Goal: Information Seeking & Learning: Understand process/instructions

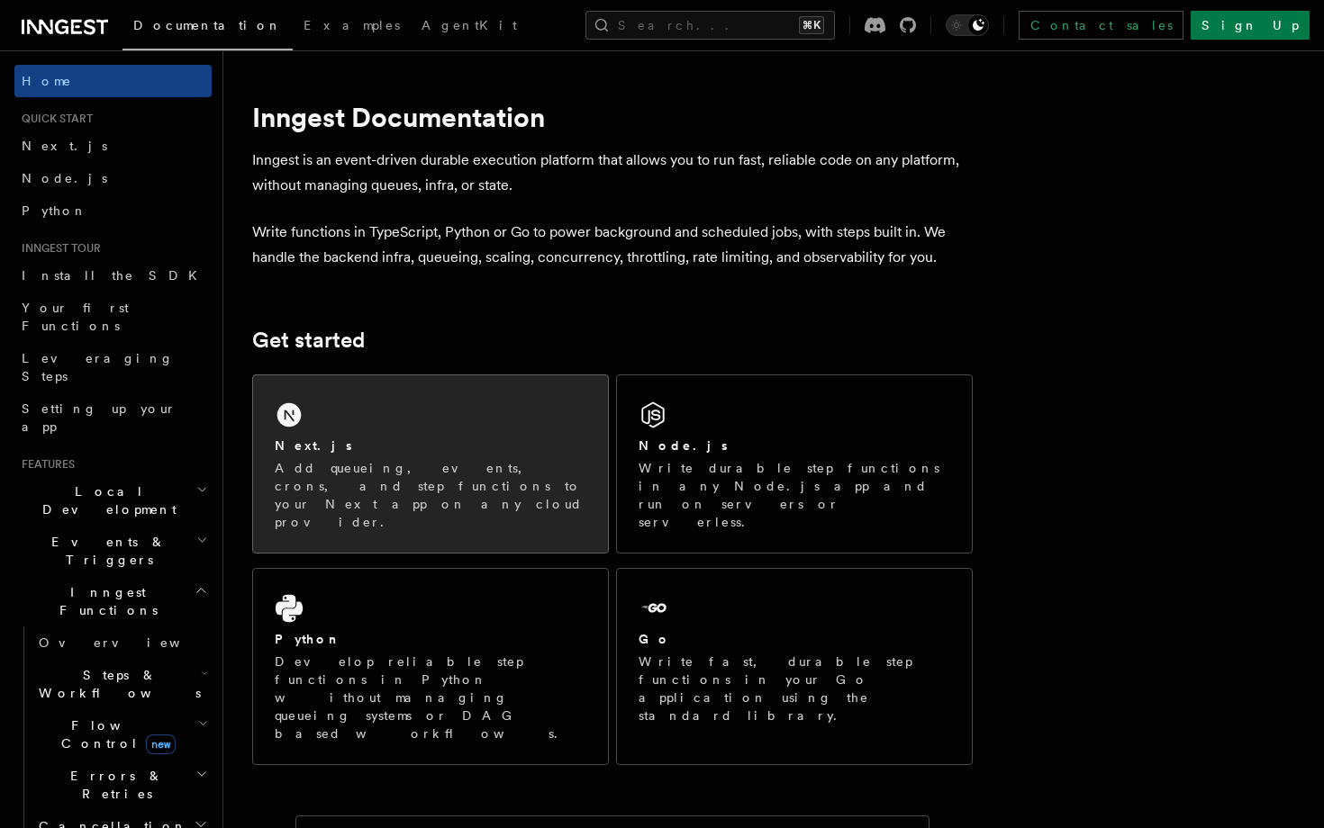
click at [482, 452] on div "Next.js" at bounding box center [431, 446] width 312 height 19
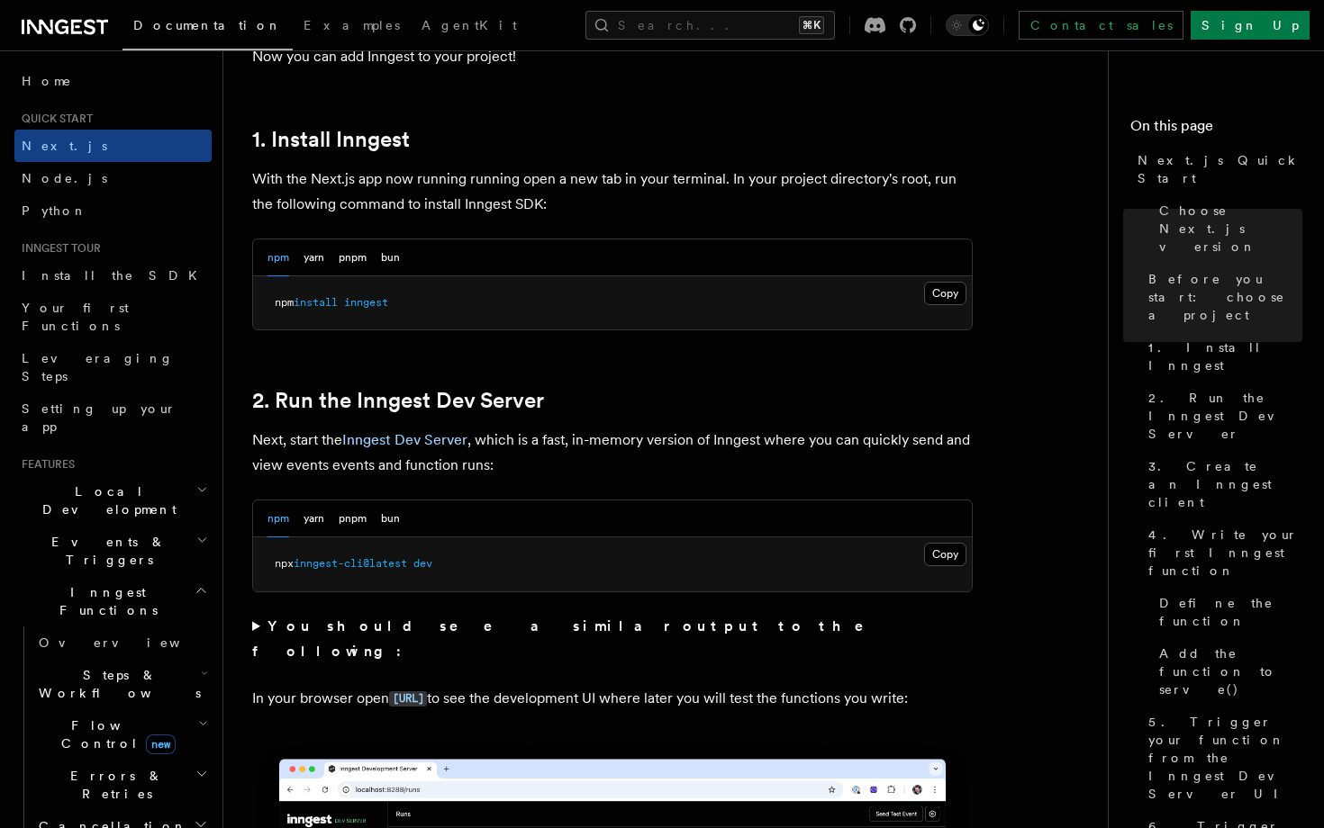
scroll to position [961, 0]
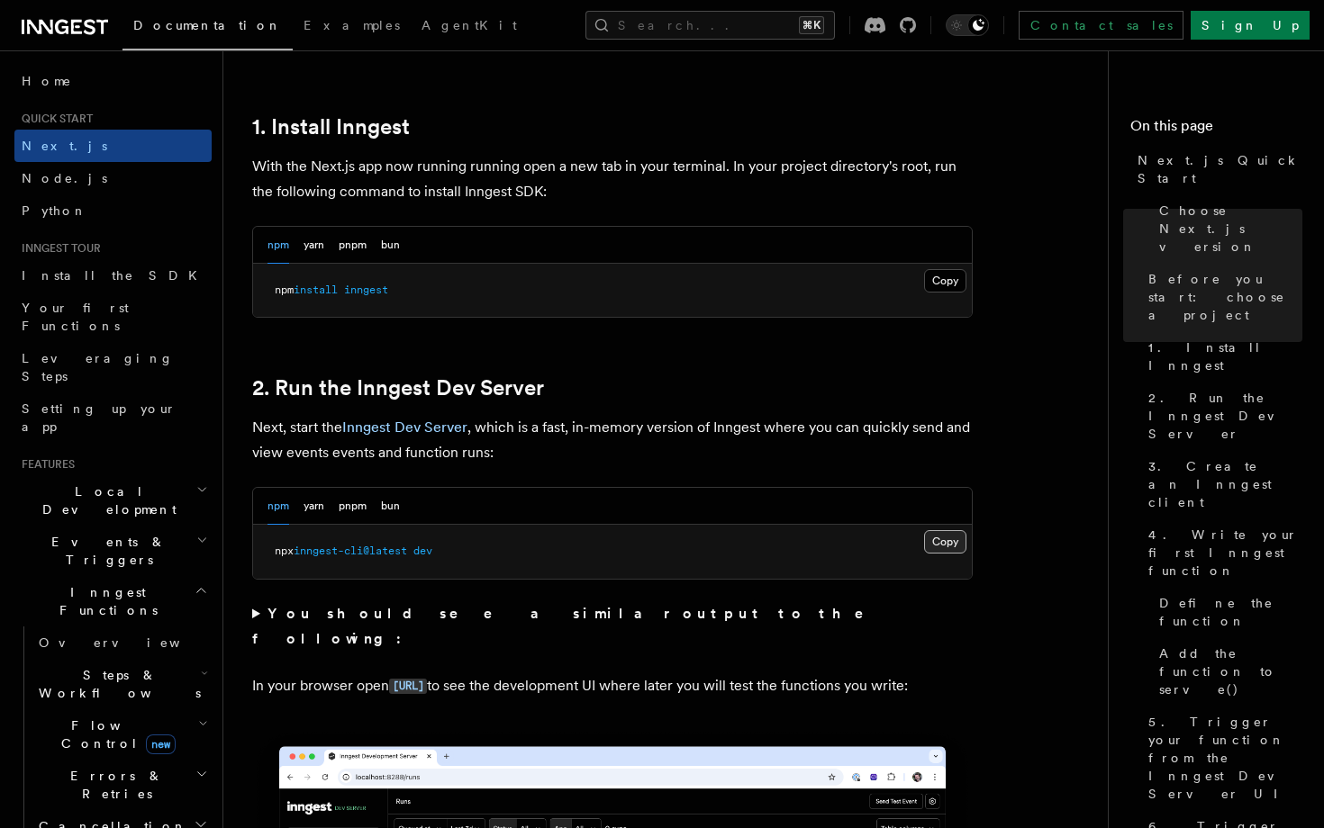
click at [951, 543] on button "Copy Copied" at bounding box center [945, 541] width 42 height 23
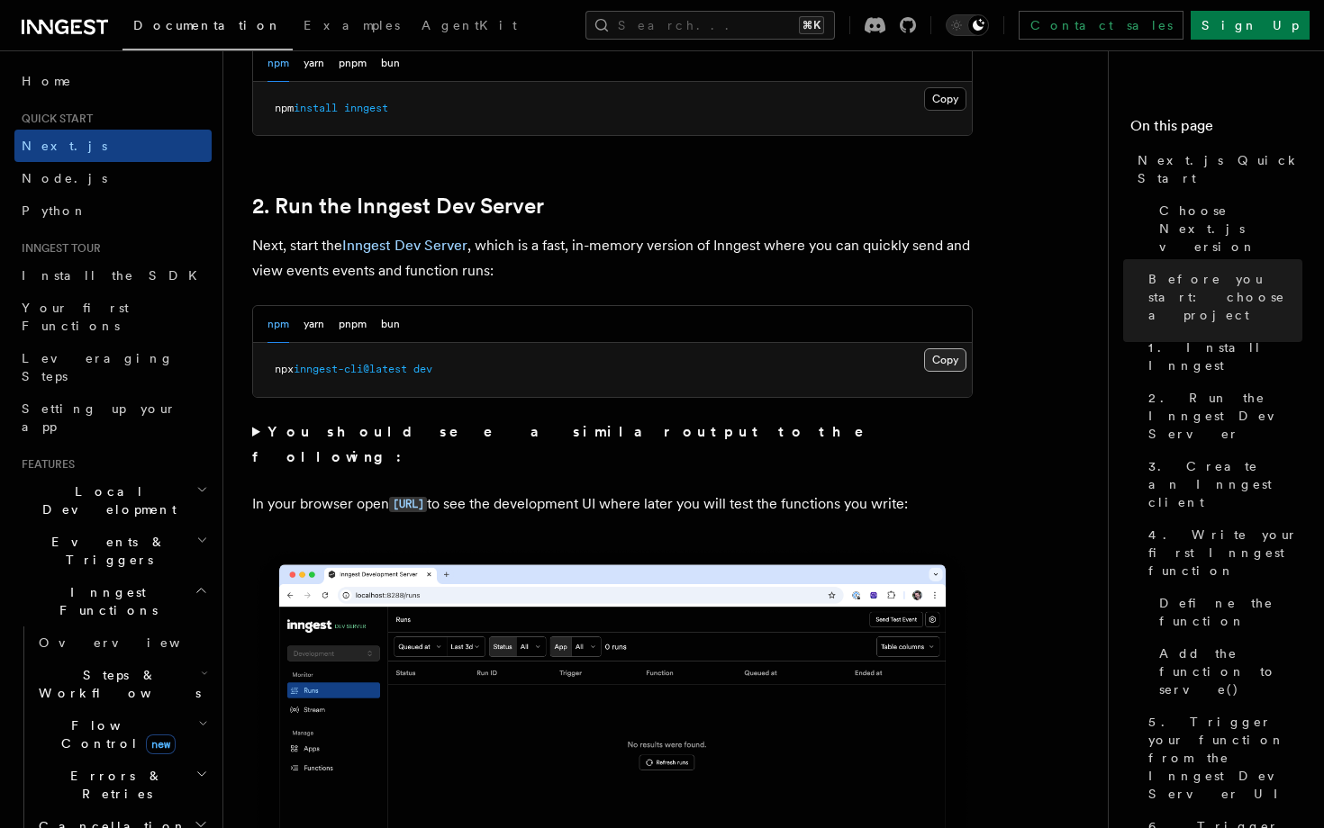
scroll to position [1144, 0]
click at [931, 358] on button "Copy Copied" at bounding box center [945, 359] width 42 height 23
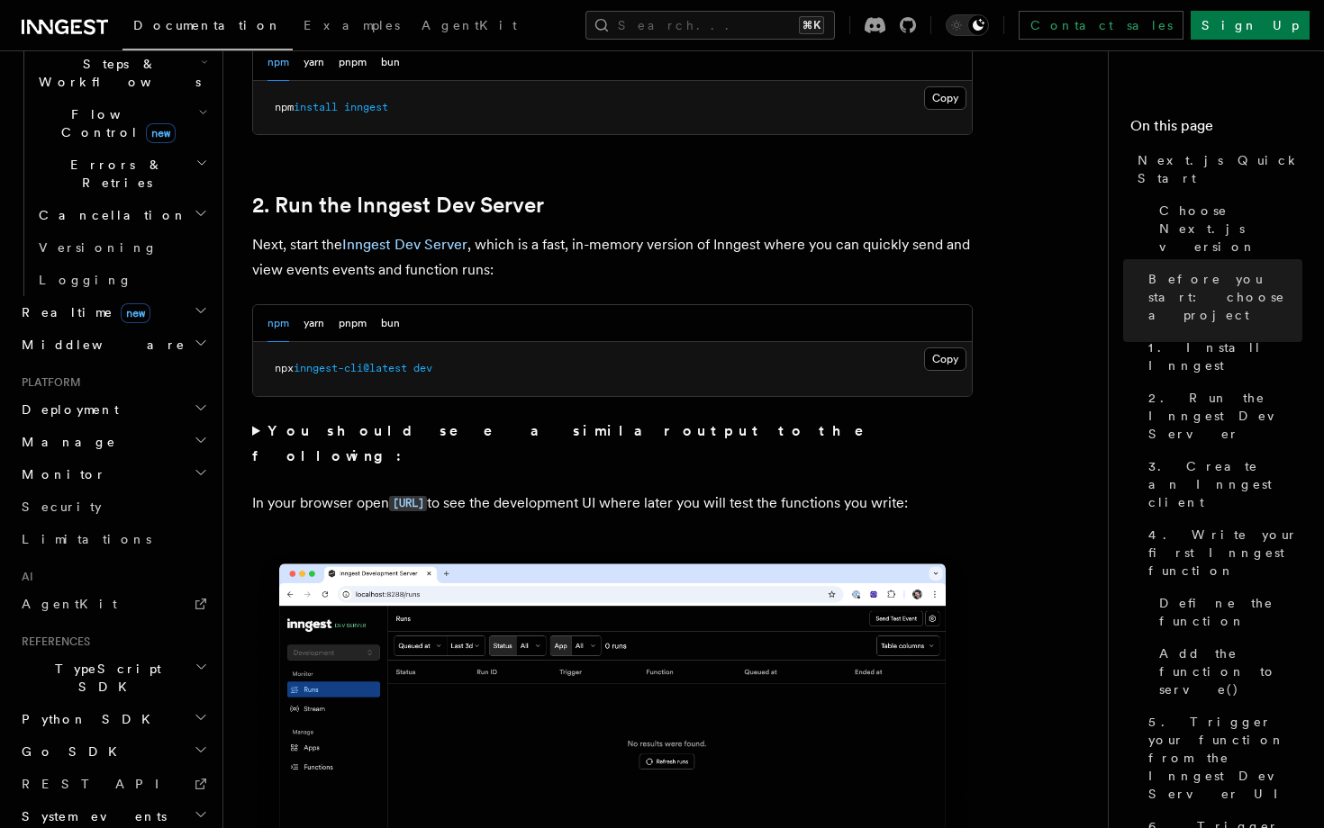
scroll to position [612, 0]
click at [200, 405] on icon "button" at bounding box center [200, 407] width 9 height 5
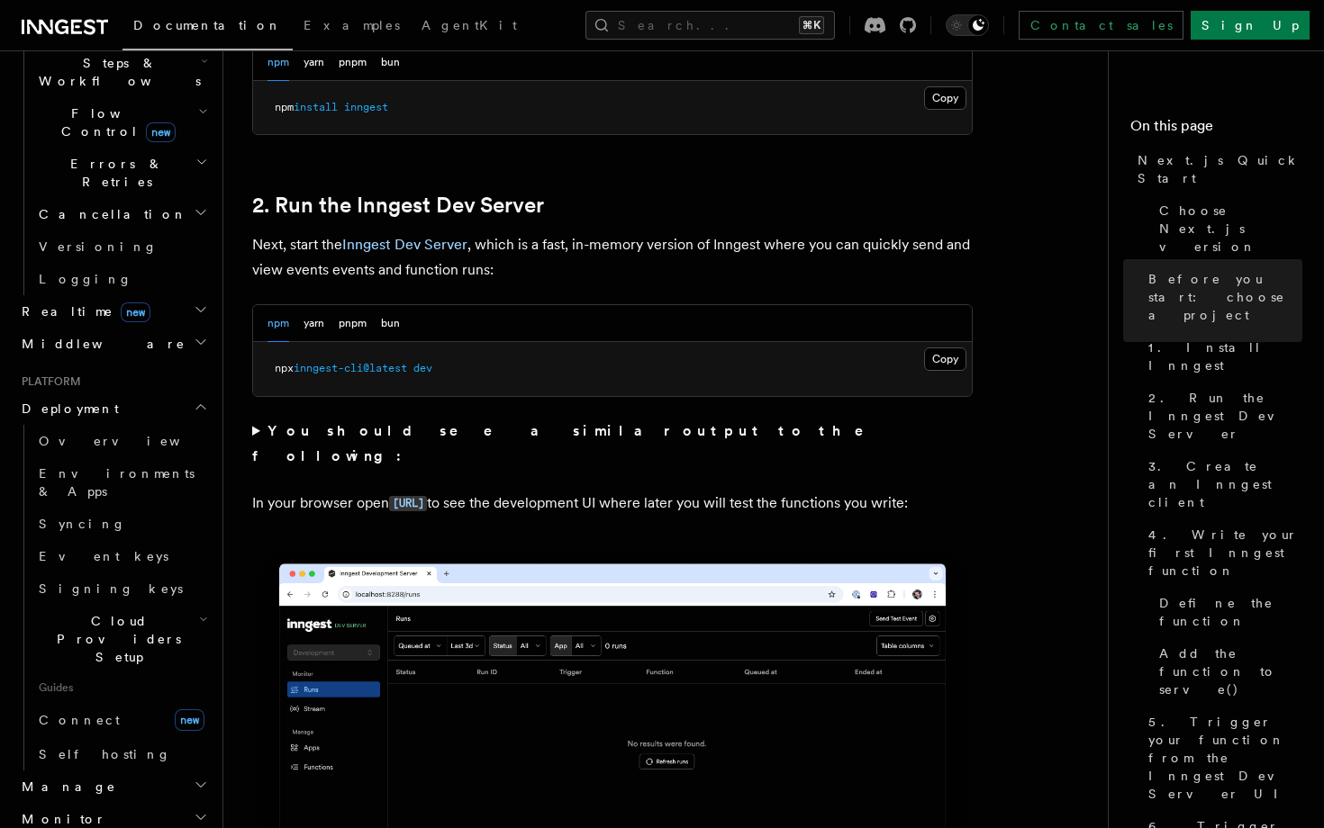
click at [199, 400] on icon "button" at bounding box center [201, 407] width 14 height 14
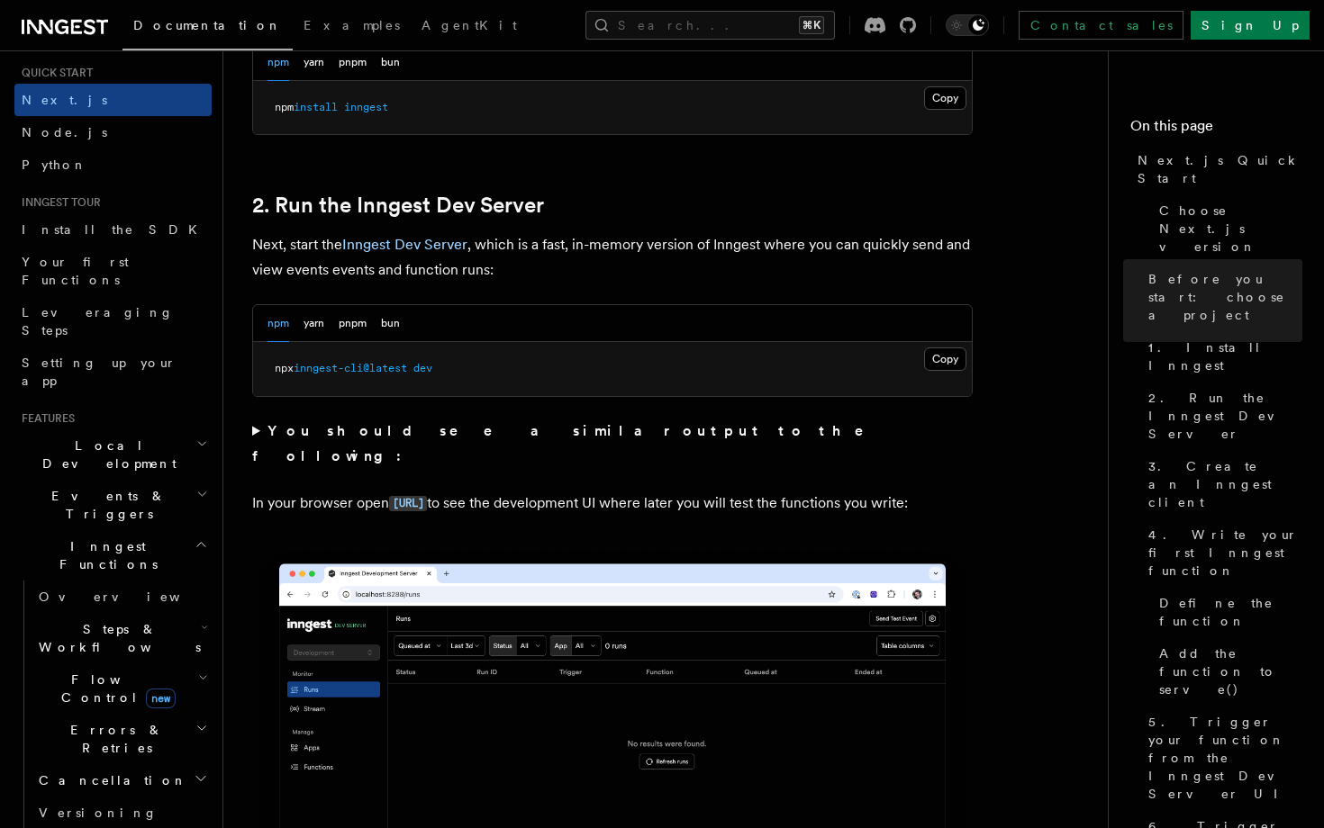
scroll to position [49, 0]
click at [204, 618] on icon "button" at bounding box center [204, 625] width 7 height 14
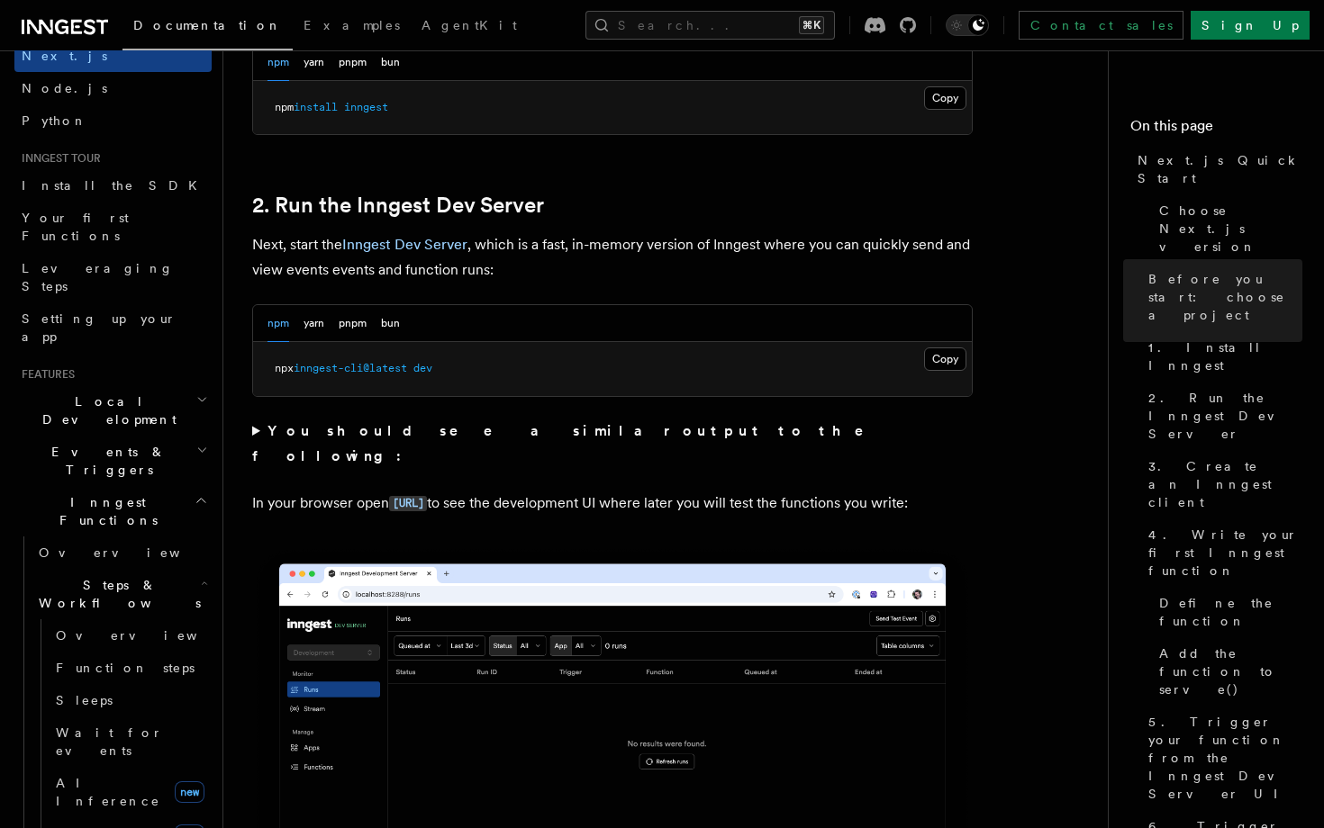
scroll to position [134, 0]
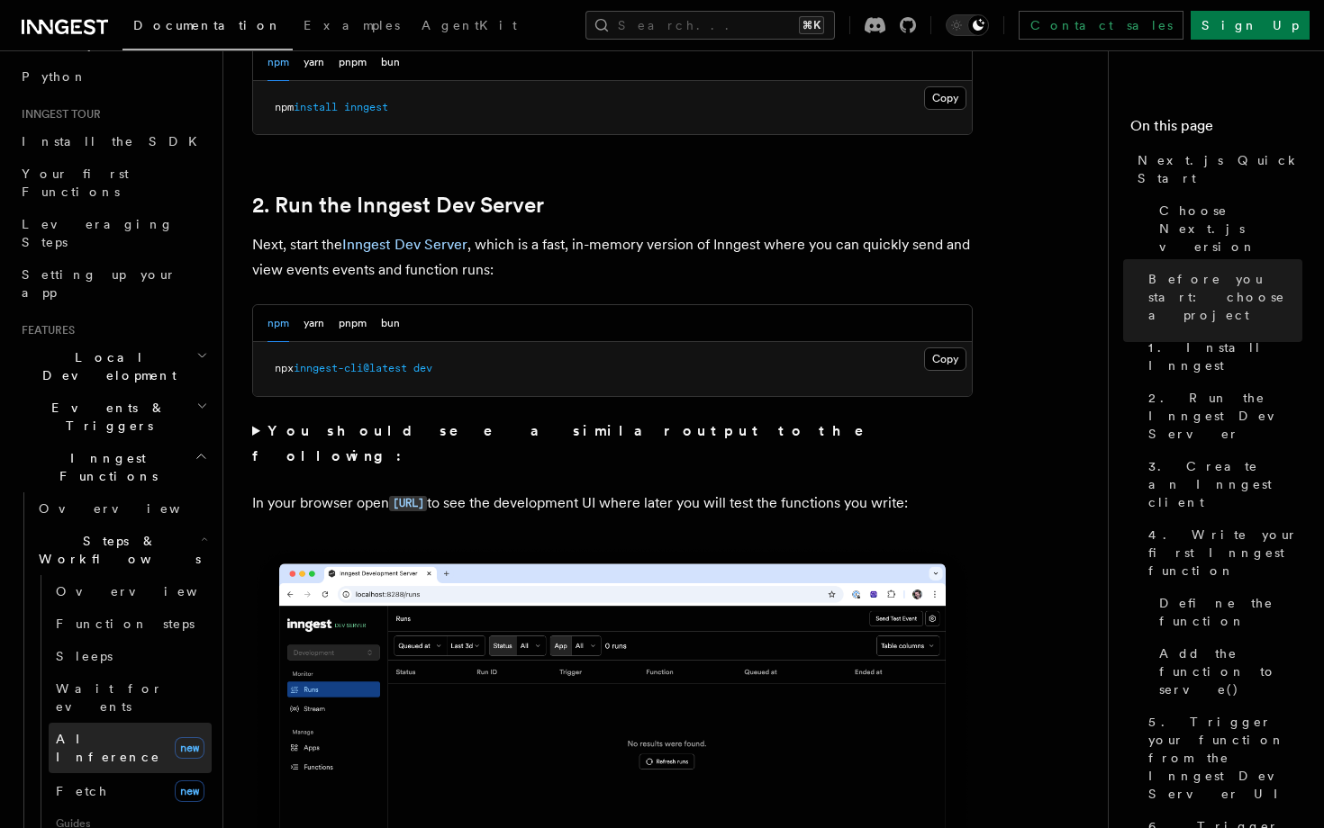
click at [136, 723] on link "AI Inference new" at bounding box center [130, 748] width 163 height 50
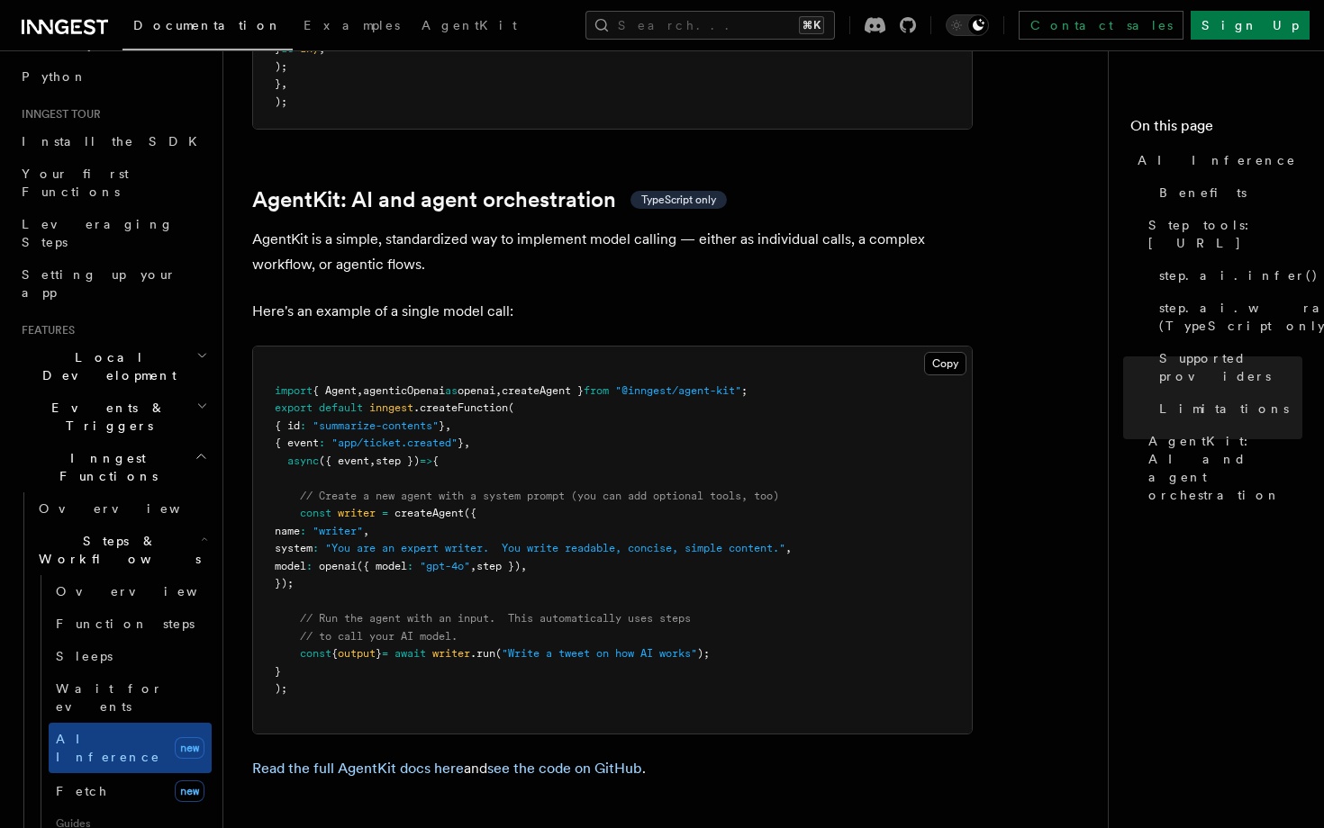
scroll to position [5190, 0]
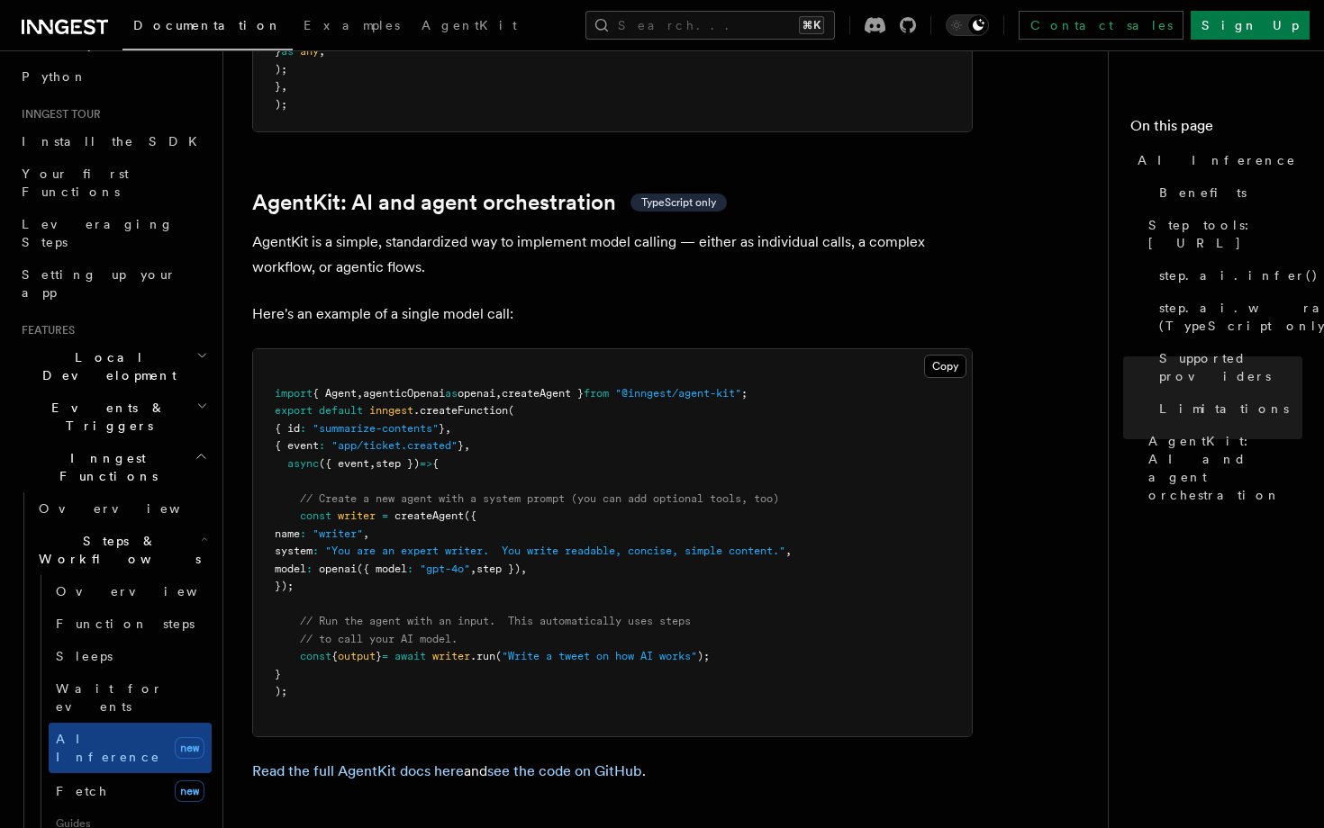
click at [565, 387] on span "createAgent }" at bounding box center [543, 393] width 82 height 13
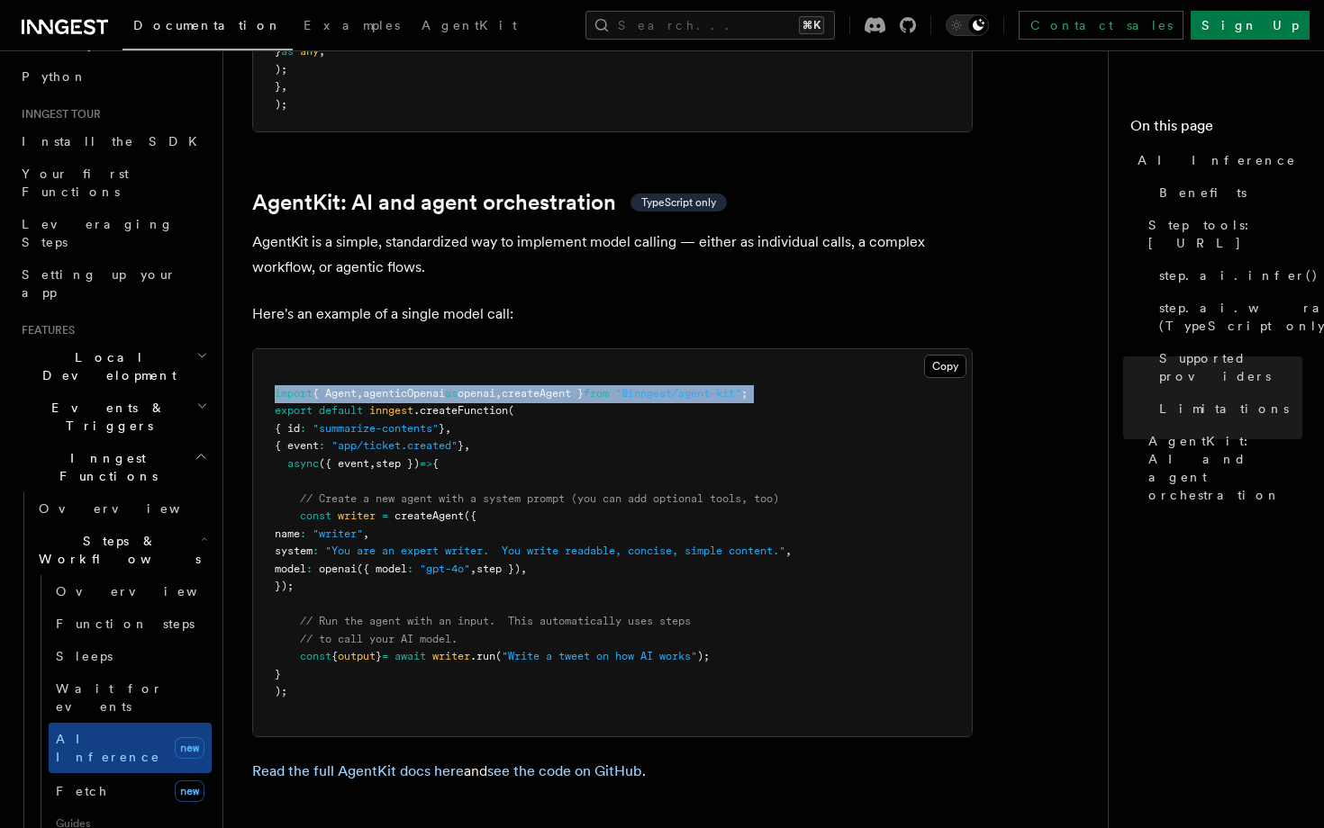
copy code "import { Agent , agenticOpenai as openai , createAgent } from "@inngest/agent-k…"
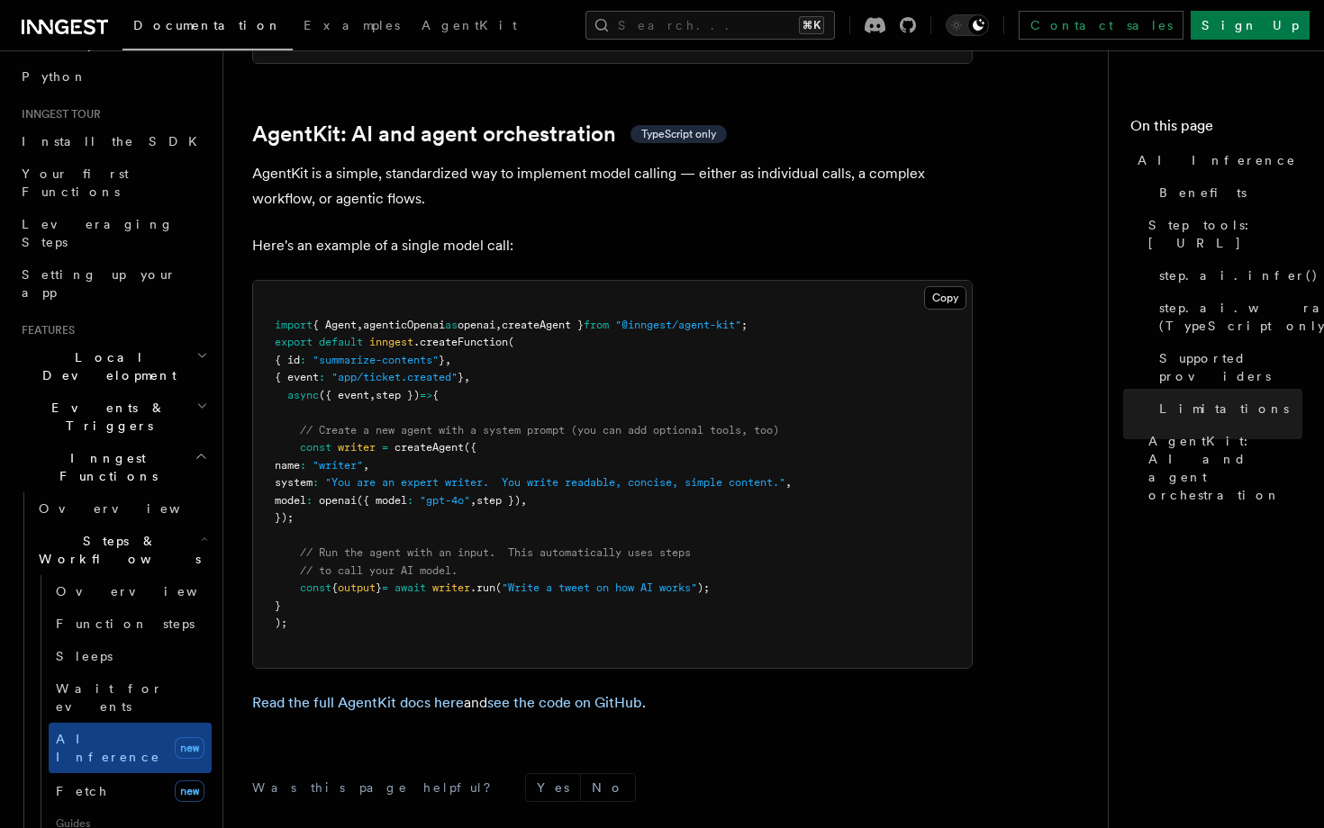
scroll to position [5256, 0]
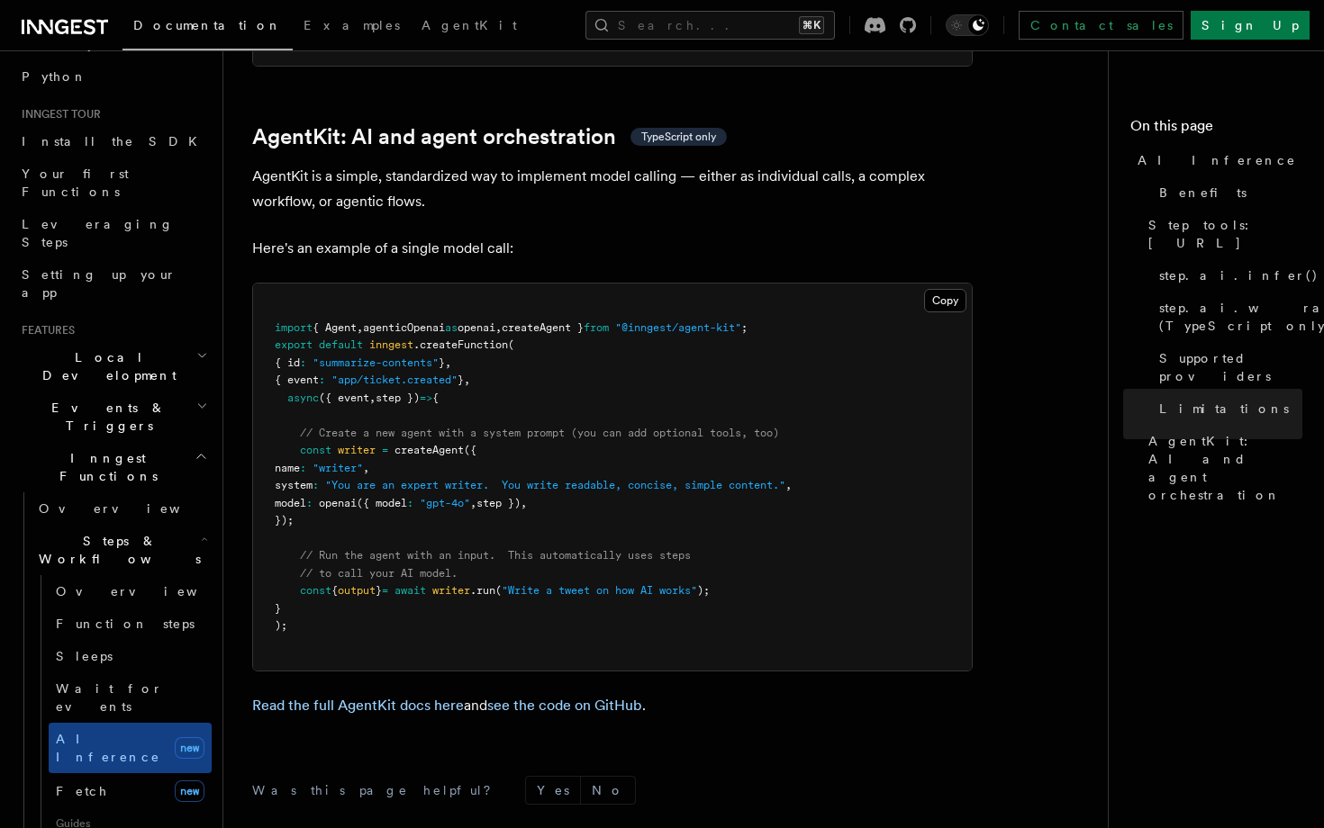
drag, startPoint x: 297, startPoint y: 370, endPoint x: 321, endPoint y: 438, distance: 71.8
click at [321, 438] on pre "import { Agent , agenticOpenai as openai , createAgent } from "@inngest/agent-k…" at bounding box center [612, 477] width 719 height 387
copy code "const writer = createAgent ({ name : "writer" , system : "You are an expert wri…"
drag, startPoint x: 325, startPoint y: 446, endPoint x: 300, endPoint y: 376, distance: 73.8
click at [299, 376] on pre "import { Agent , agenticOpenai as openai , createAgent } from "@inngest/agent-k…" at bounding box center [612, 477] width 719 height 387
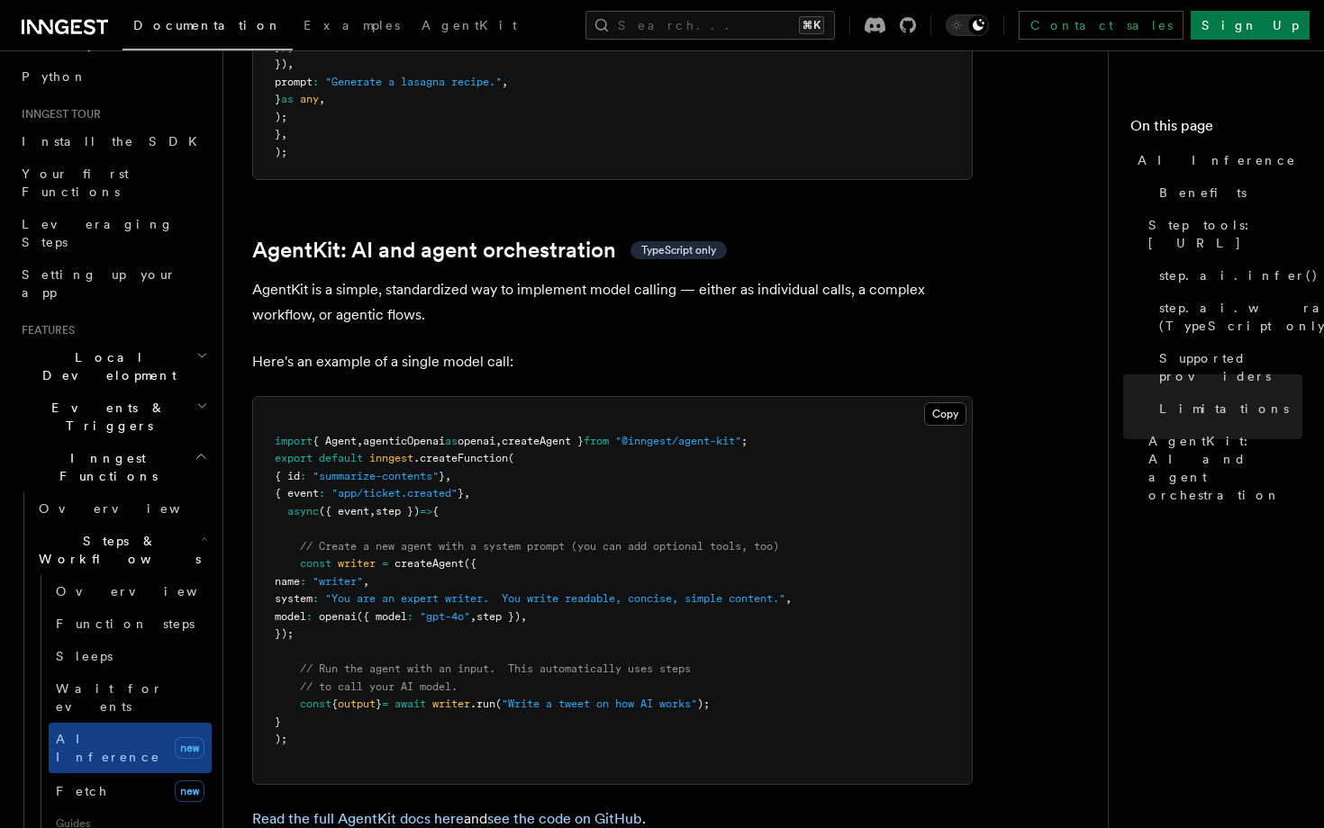
scroll to position [5136, 0]
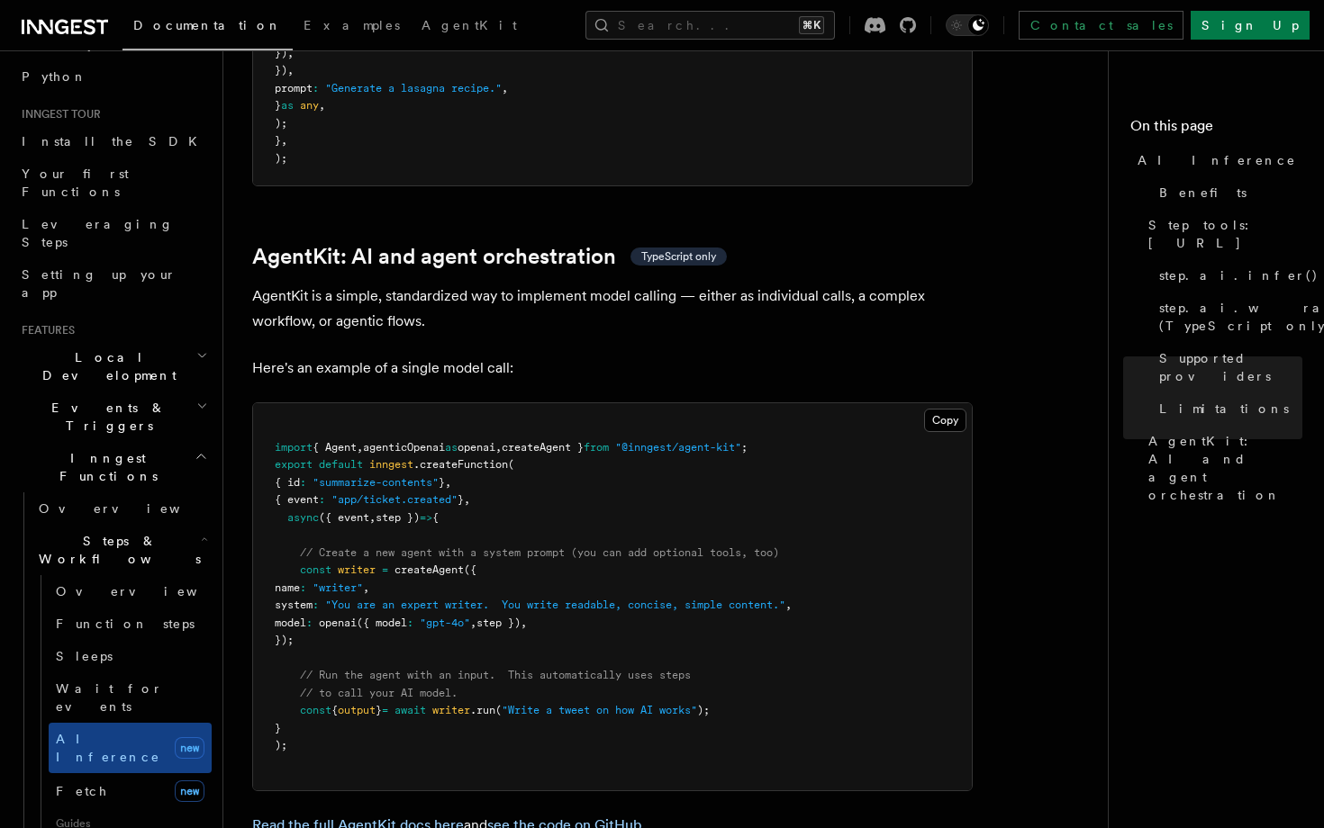
click at [421, 661] on pre "import { Agent , agenticOpenai as openai , createAgent } from "@inngest/agent-k…" at bounding box center [612, 596] width 719 height 387
click at [421, 23] on span "AgentKit" at bounding box center [468, 25] width 95 height 14
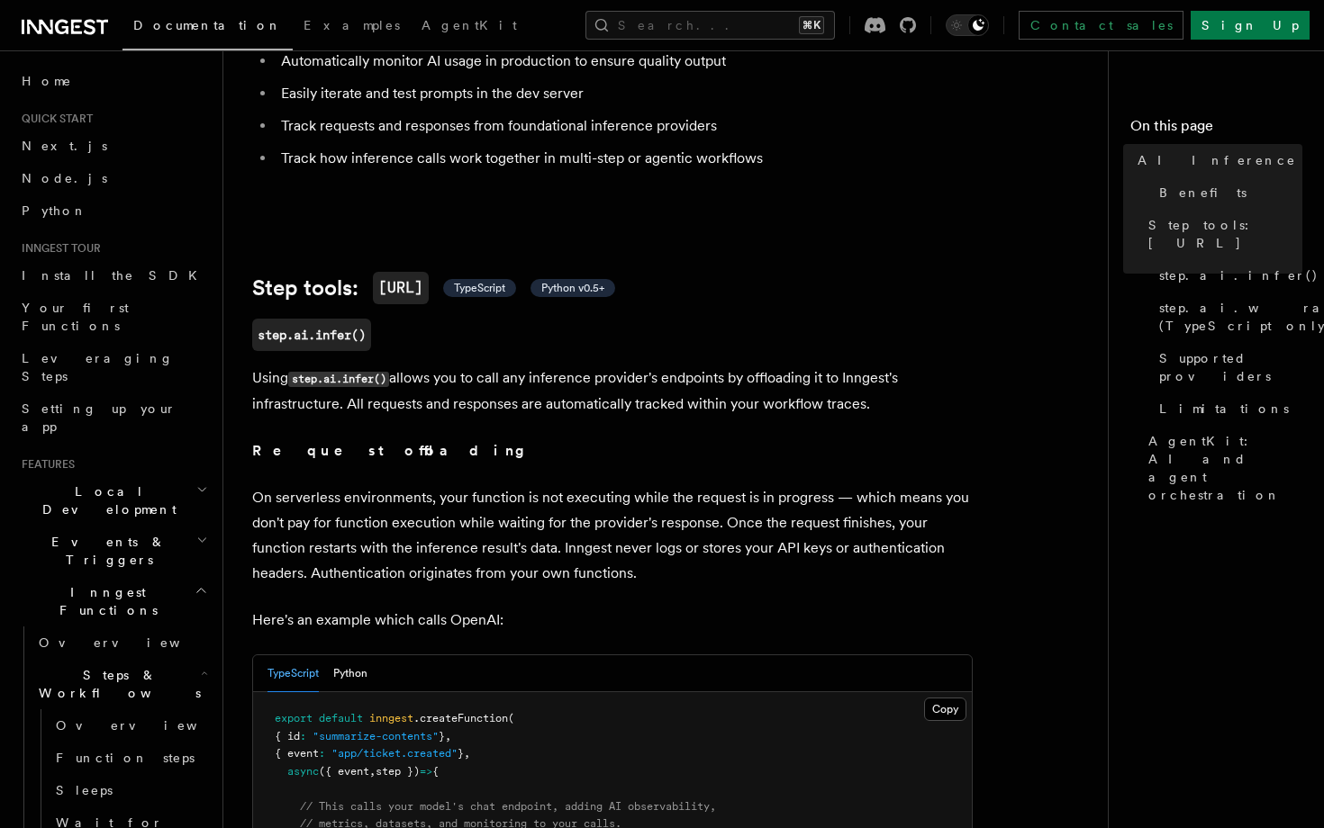
scroll to position [781, 0]
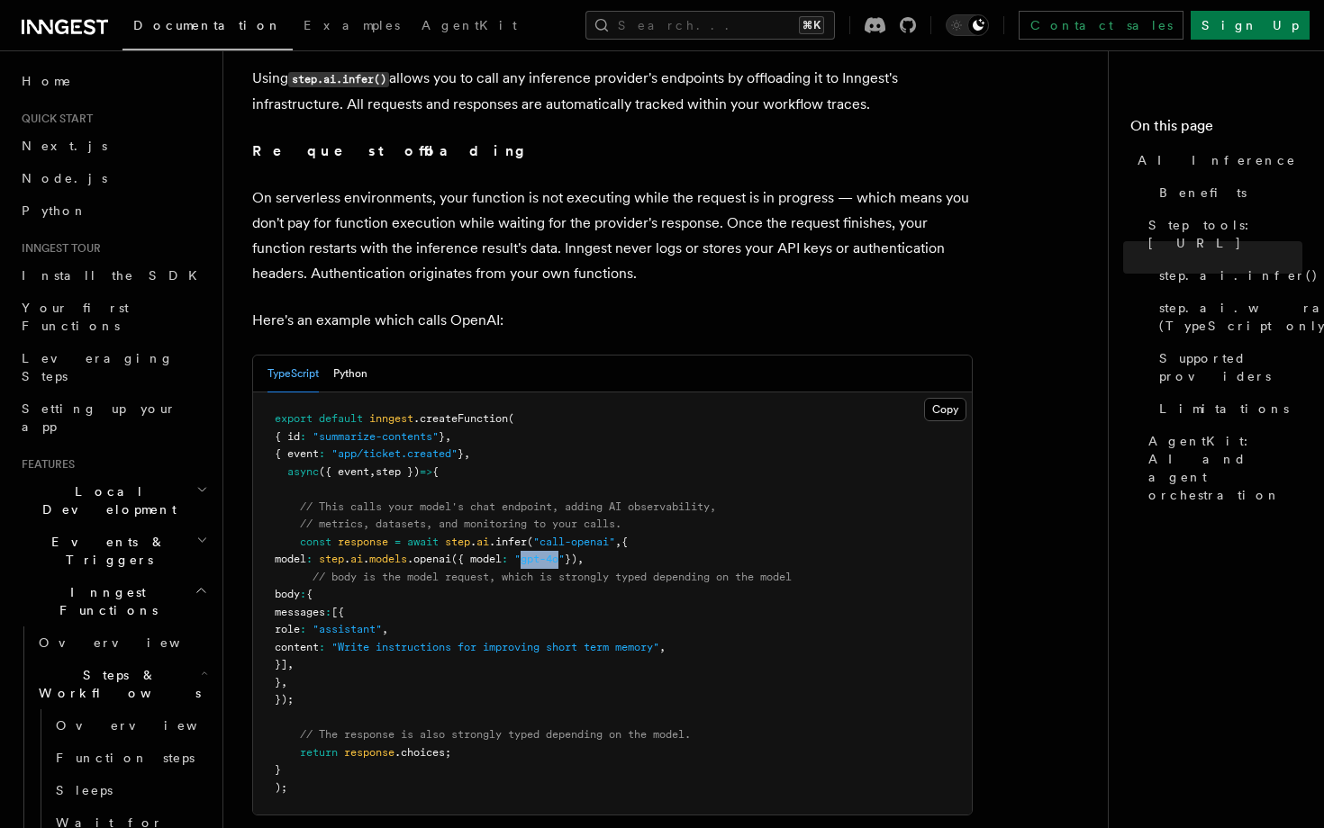
copy span "gpt-4o"
drag, startPoint x: 607, startPoint y: 537, endPoint x: 566, endPoint y: 537, distance: 41.4
click at [565, 553] on span ""gpt-4o"" at bounding box center [539, 559] width 50 height 13
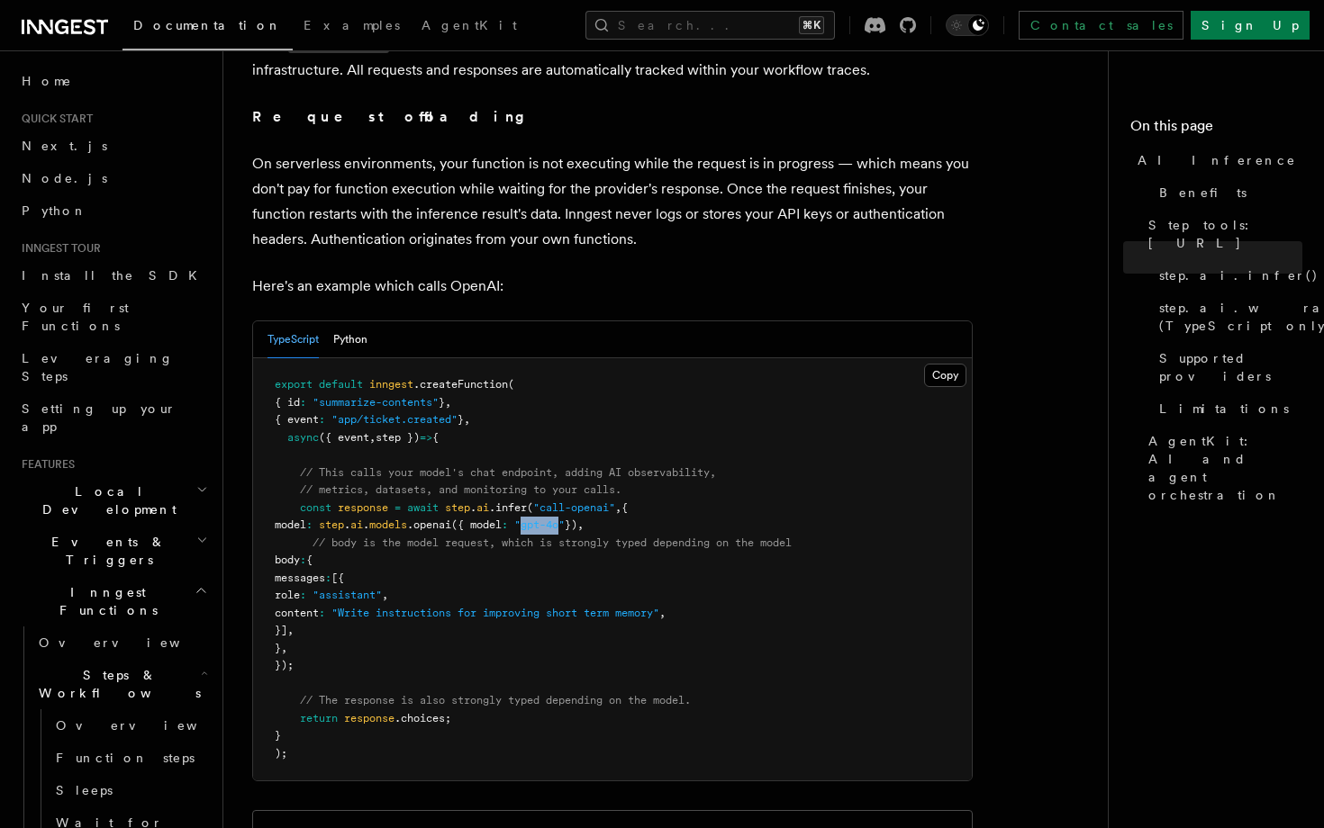
scroll to position [818, 0]
copy span "model : step . ai . models .openai ({ model : "gpt-4o" }) ,"
drag, startPoint x: 308, startPoint y: 499, endPoint x: 639, endPoint y: 497, distance: 331.4
click at [639, 498] on pre "export default inngest .createFunction ( { id : "summarize-contents" } , { even…" at bounding box center [612, 567] width 719 height 422
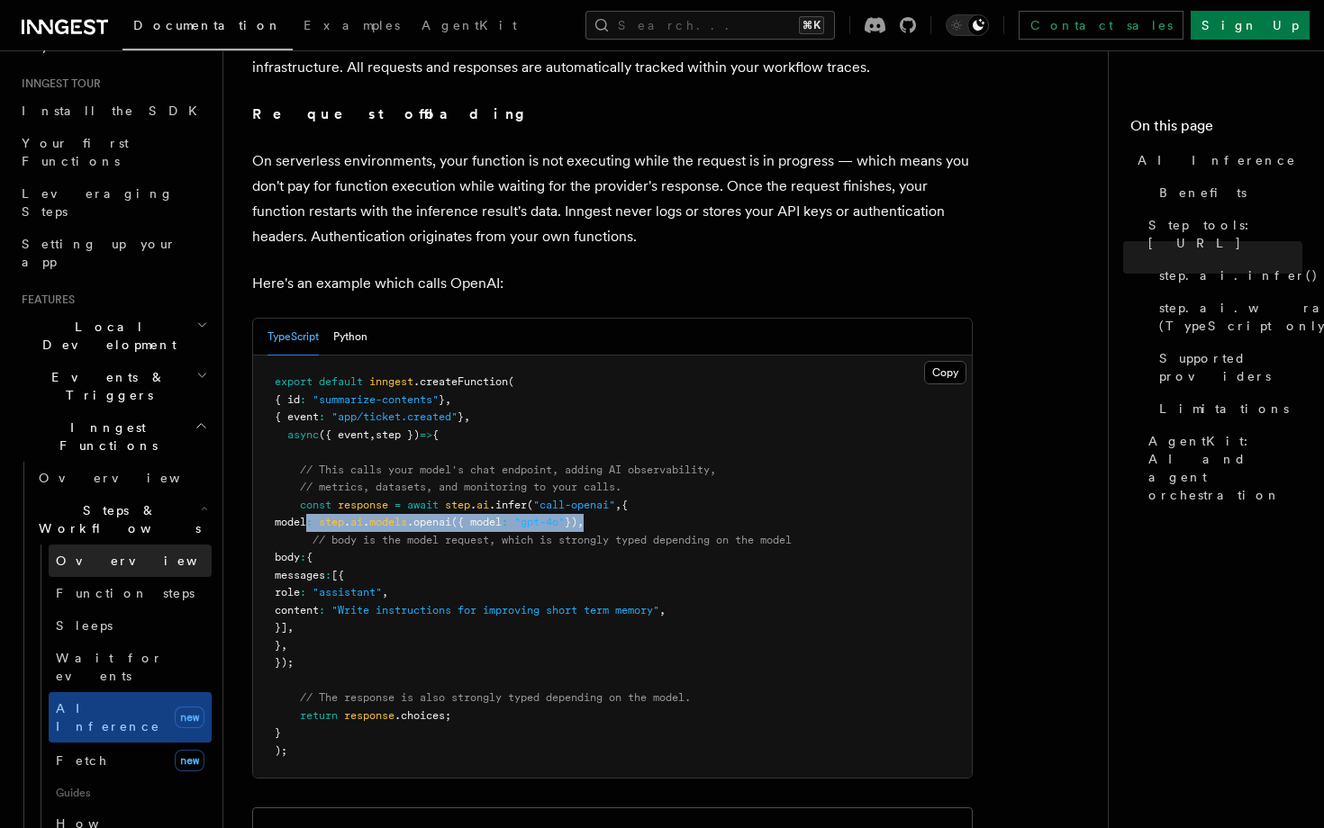
scroll to position [0, 0]
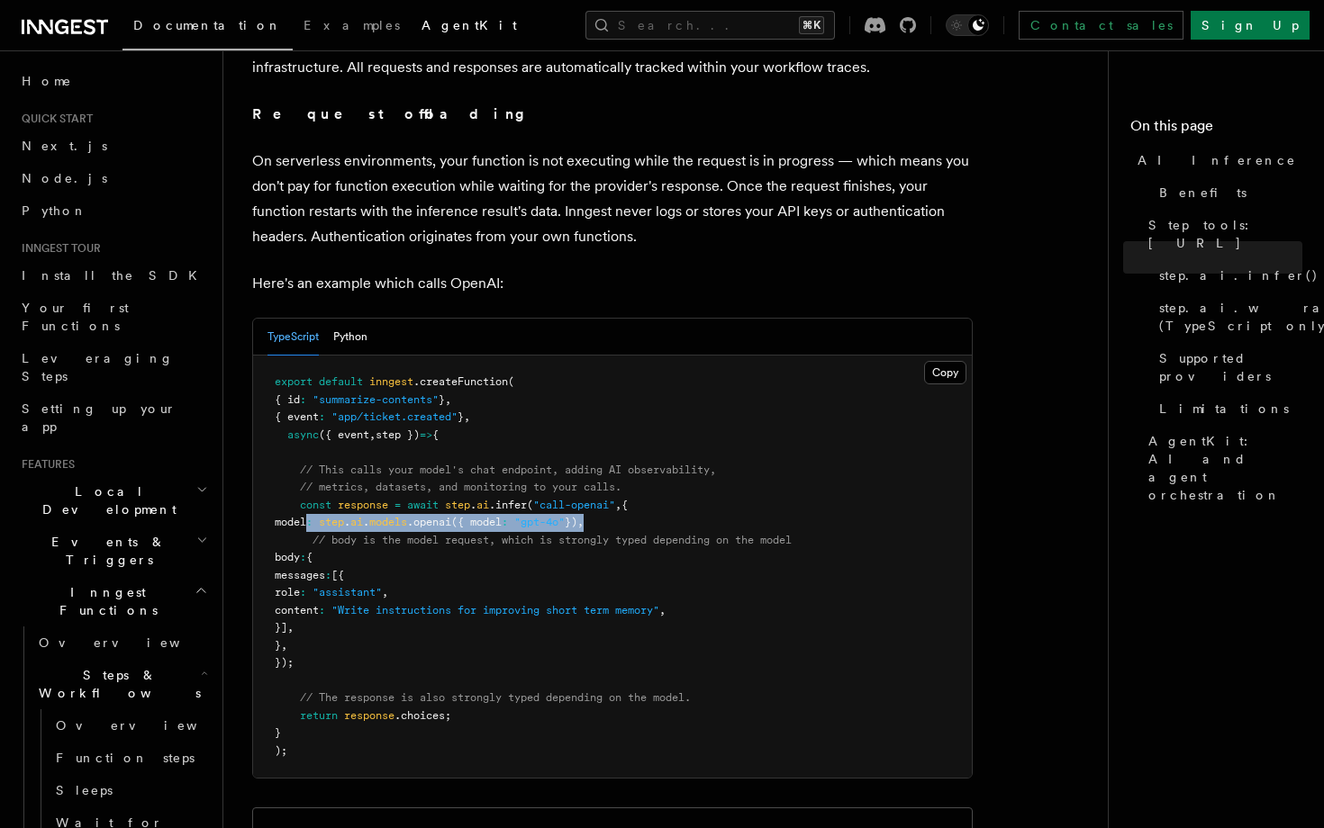
click at [411, 34] on link "AgentKit" at bounding box center [469, 26] width 117 height 43
